Goal: Find specific page/section: Find specific page/section

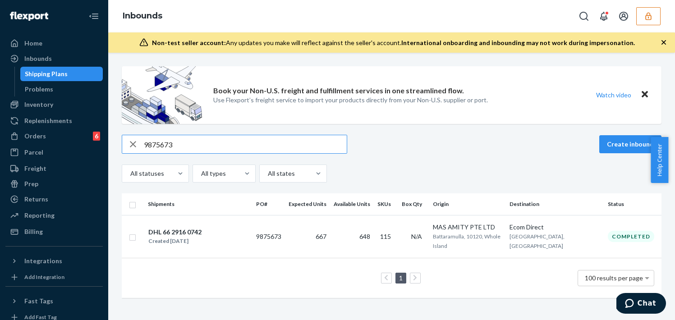
click at [653, 18] on button "button" at bounding box center [648, 16] width 24 height 18
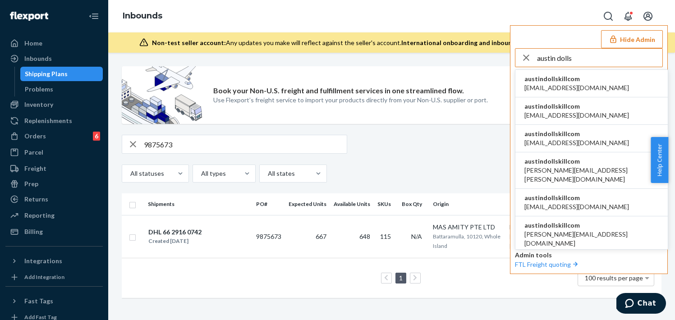
type input "austin dolls"
click at [535, 88] on span "[EMAIL_ADDRESS][DOMAIN_NAME]" at bounding box center [577, 87] width 105 height 9
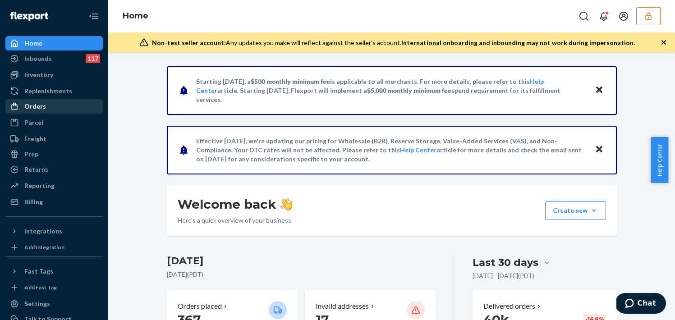
click at [55, 104] on div "Orders" at bounding box center [54, 106] width 96 height 13
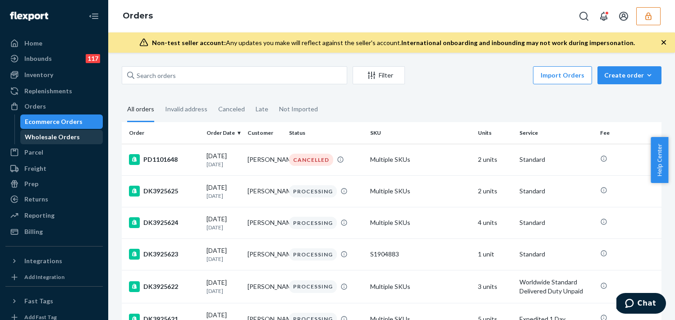
click at [61, 138] on div "Wholesale Orders" at bounding box center [52, 137] width 55 height 9
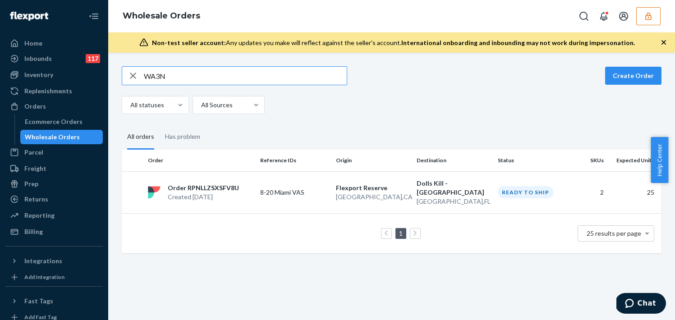
type input "WA3N"
